Goal: Information Seeking & Learning: Learn about a topic

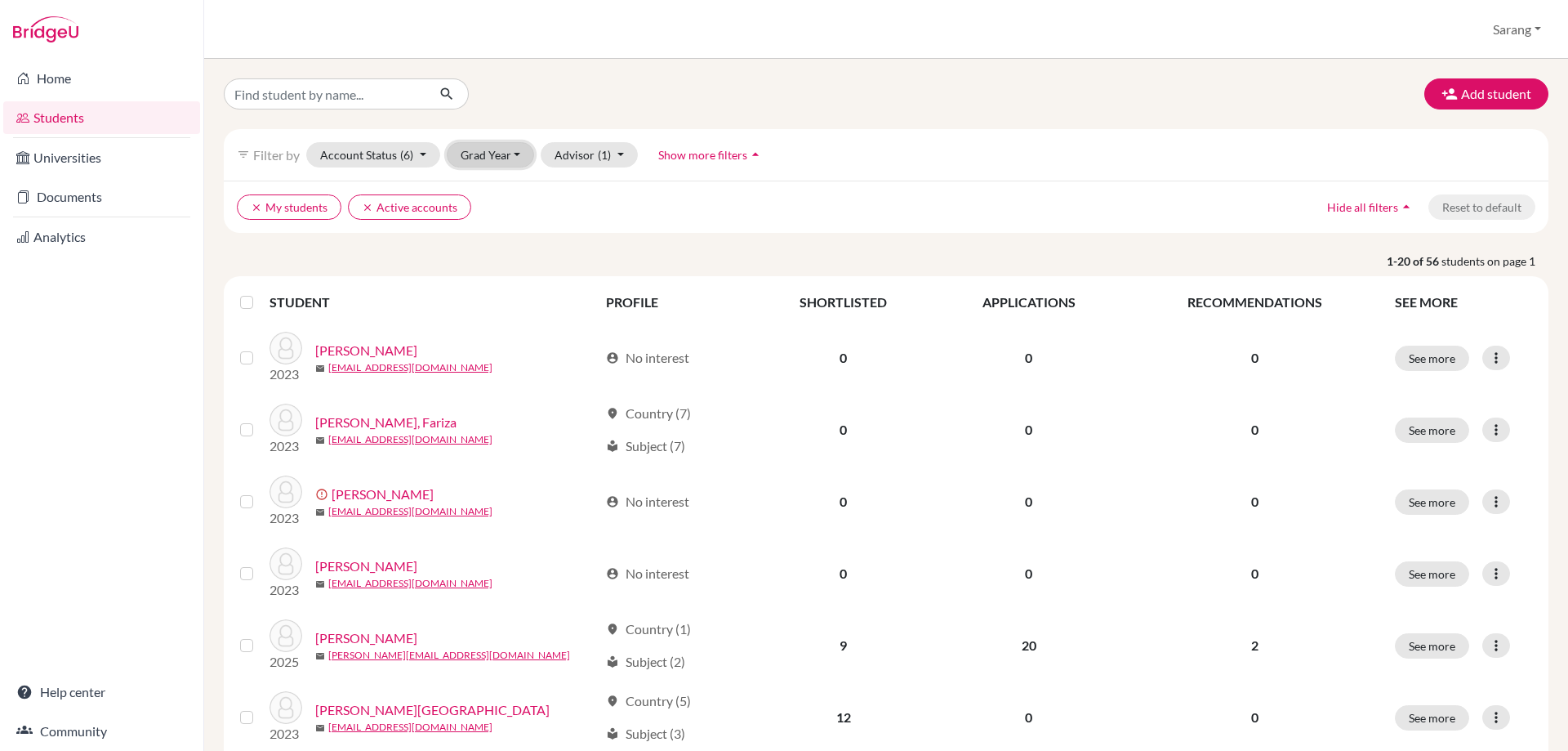
click at [477, 161] on button "Grad Year" at bounding box center [490, 155] width 88 height 25
click at [481, 185] on span "2026" at bounding box center [482, 189] width 29 height 20
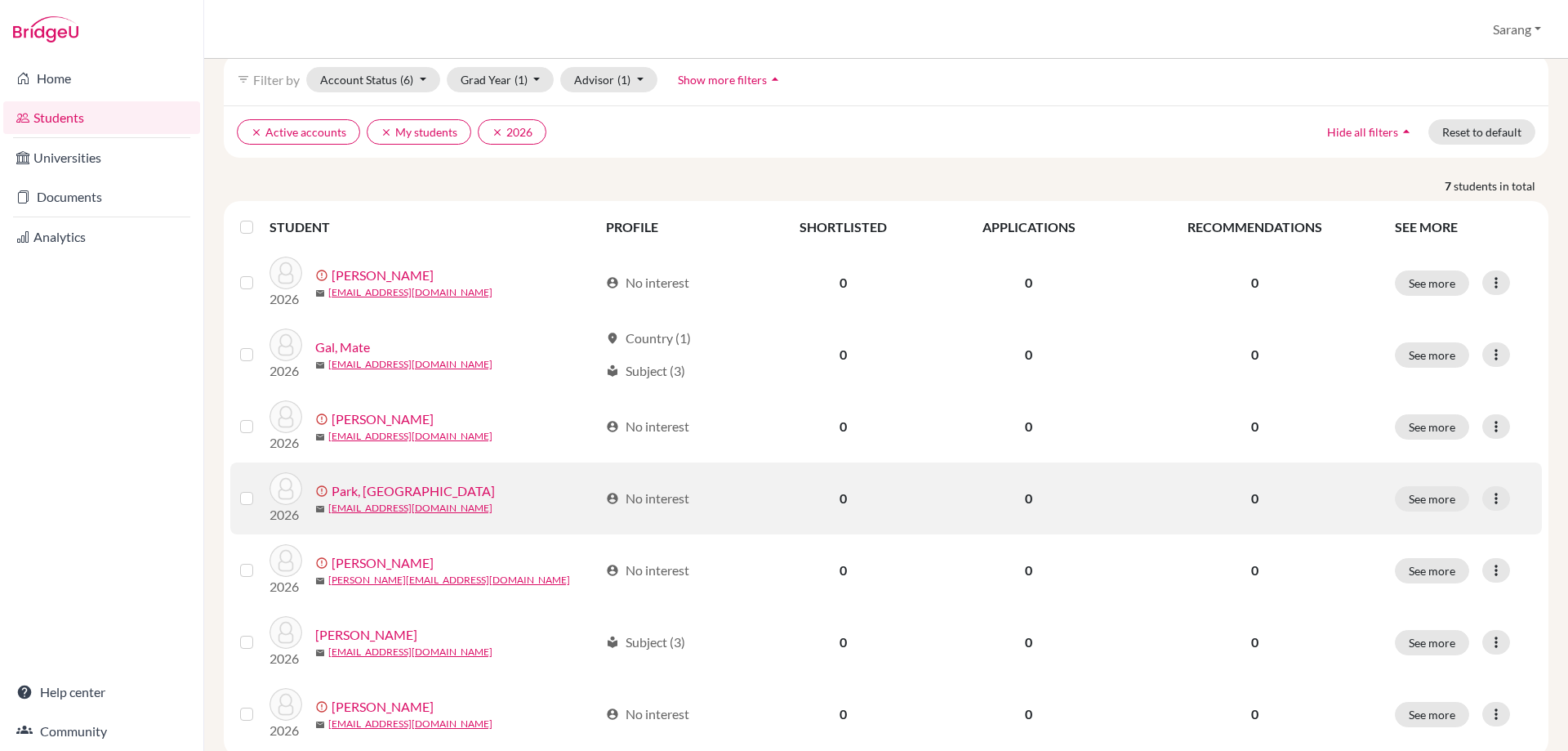
scroll to position [120, 0]
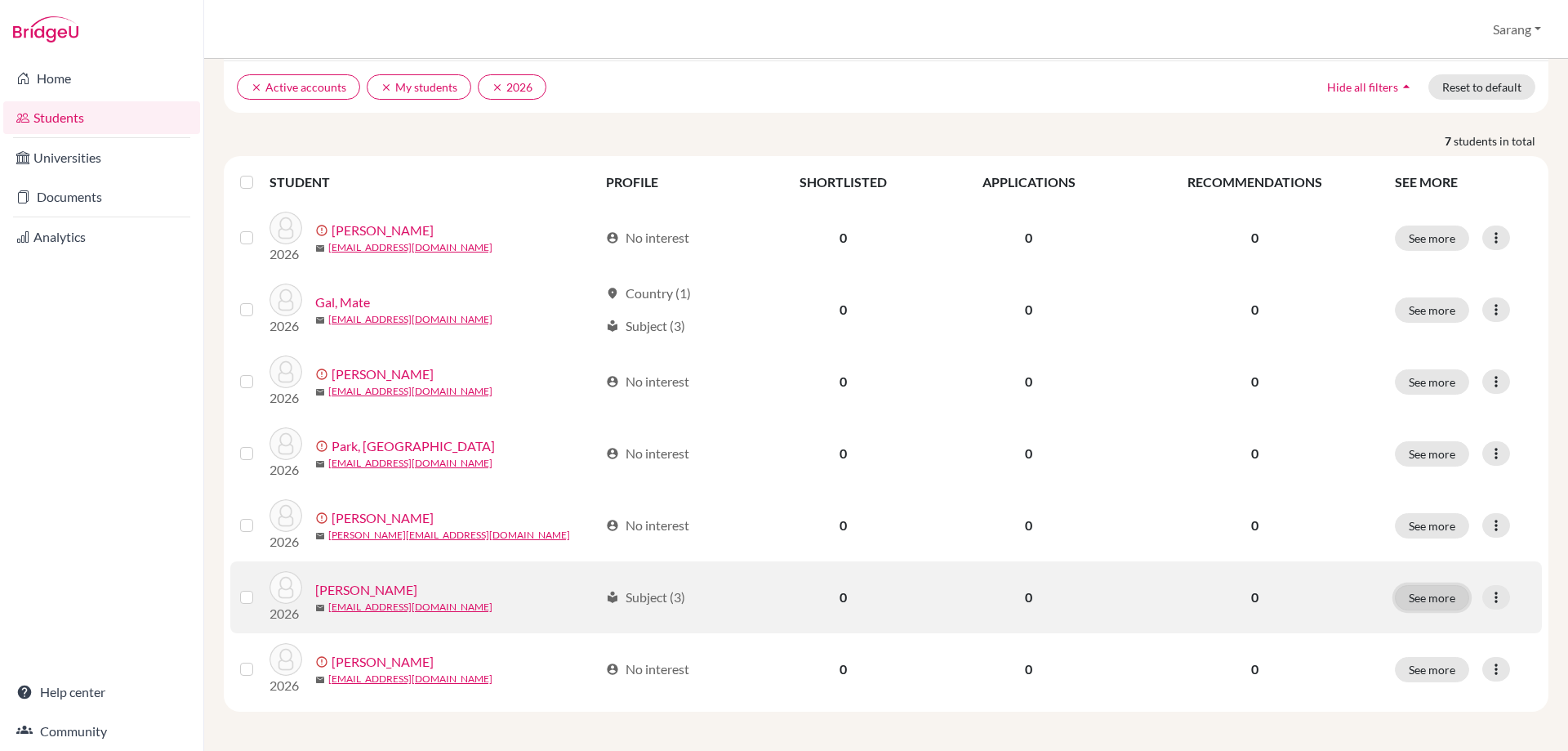
click at [1441, 601] on button "See more" at bounding box center [1432, 597] width 75 height 25
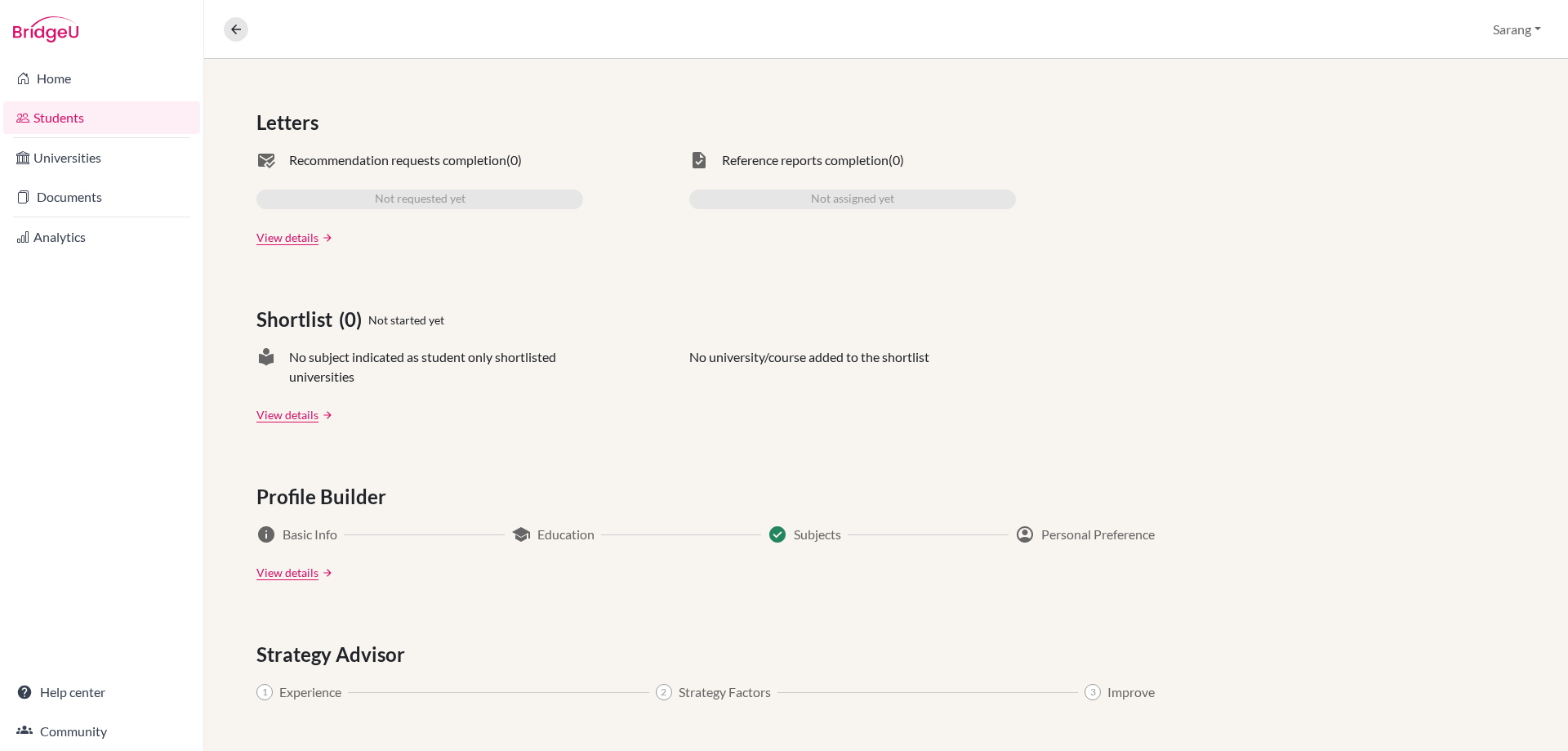
scroll to position [491, 0]
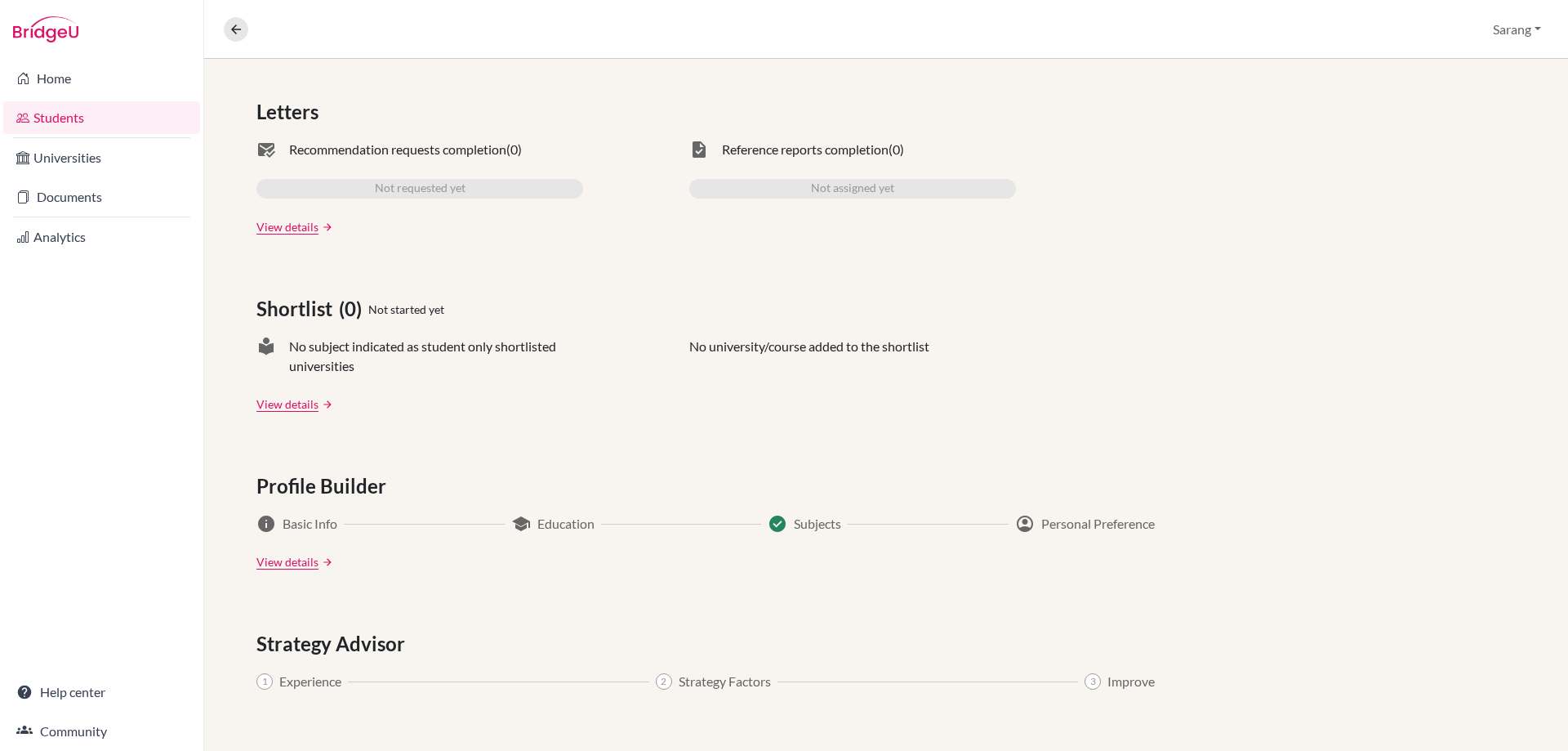
click at [1440, 432] on div "Applications (0) Not started yet Upcoming deadline N/A University offers N/A Ap…" at bounding box center [886, 391] width 1364 height 1113
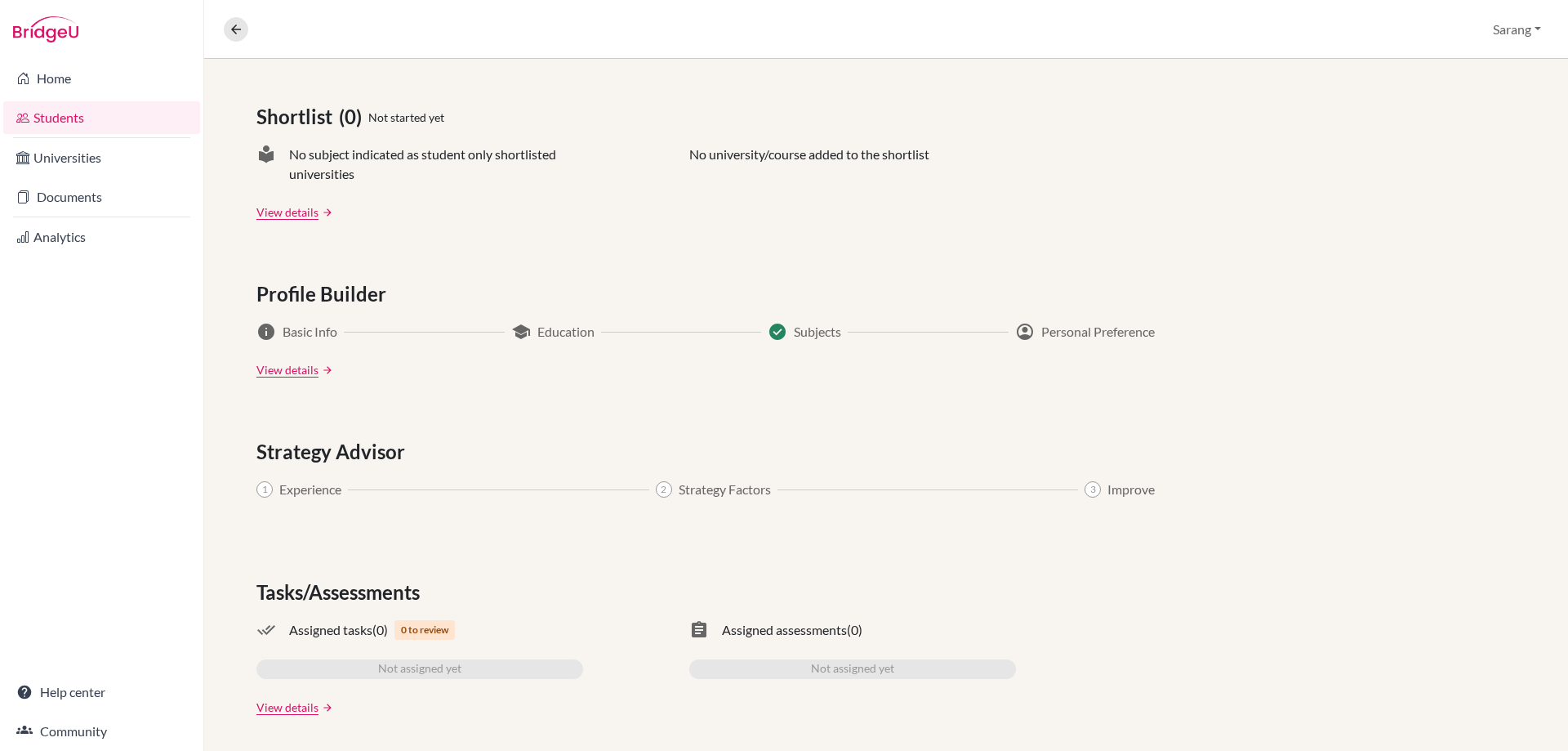
scroll to position [687, 0]
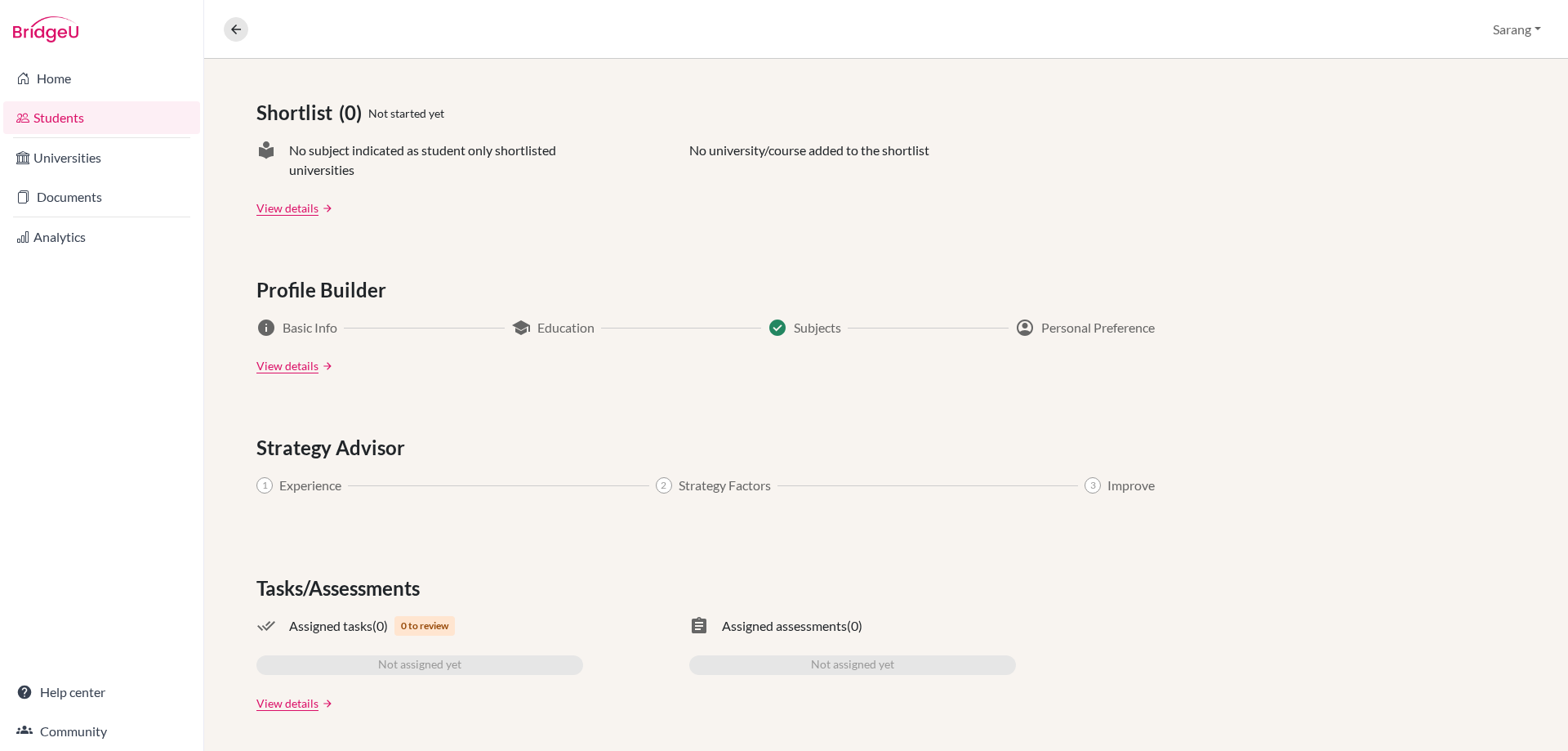
click at [1440, 432] on div "Applications (0) Not started yet Upcoming deadline N/A University offers N/A Ap…" at bounding box center [886, 195] width 1364 height 1113
click at [301, 704] on link "View details" at bounding box center [288, 704] width 62 height 17
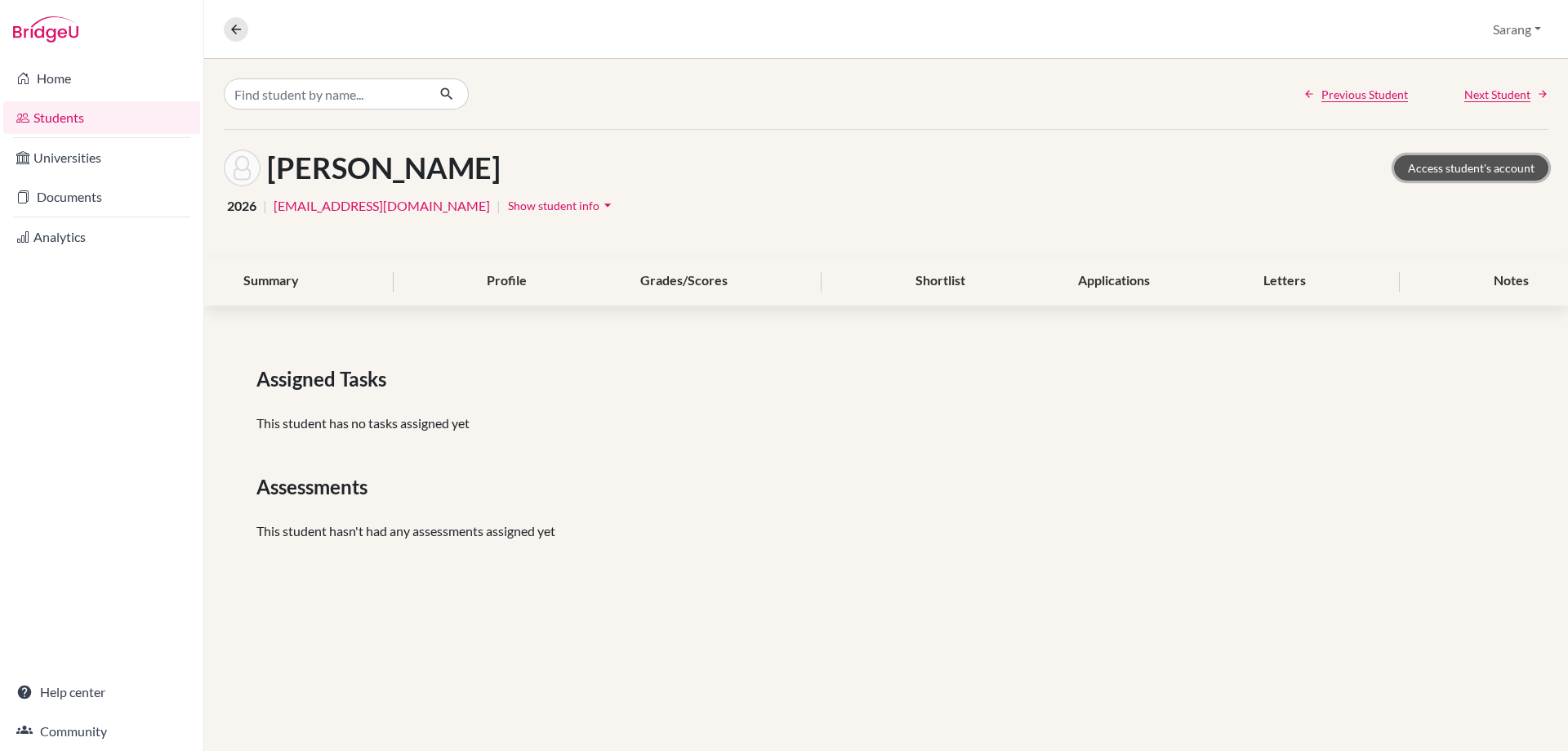
click at [1491, 176] on link "Access student's account" at bounding box center [1472, 168] width 155 height 25
